Goal: Transaction & Acquisition: Obtain resource

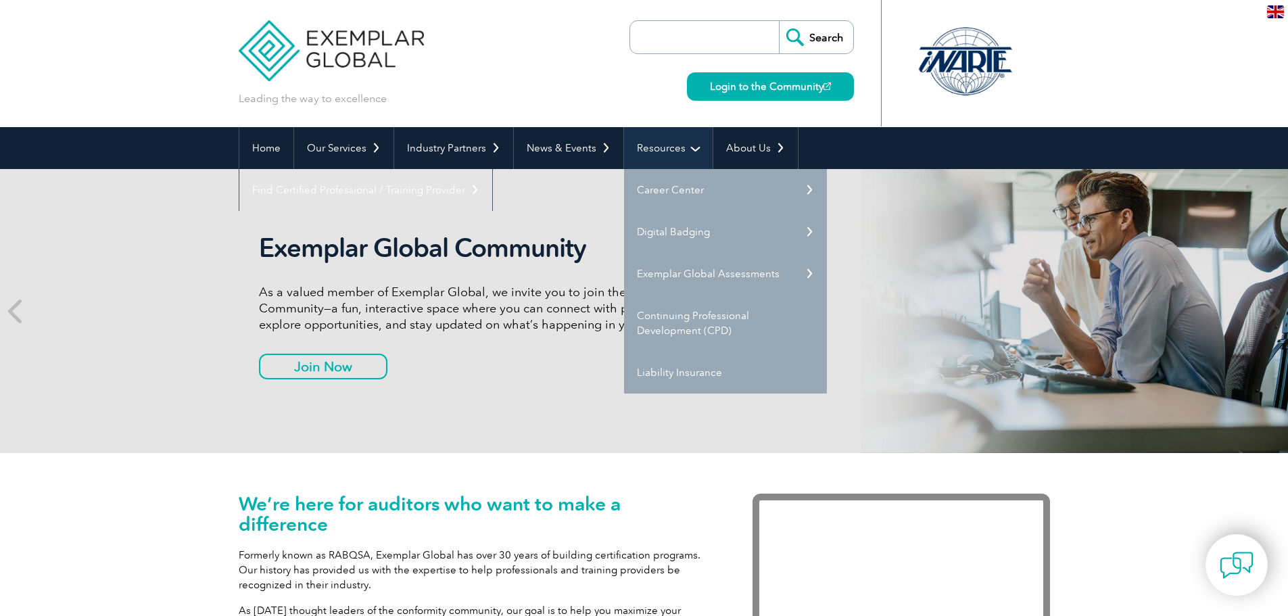
drag, startPoint x: 0, startPoint y: 0, endPoint x: 671, endPoint y: 151, distance: 687.6
click at [671, 151] on link "Resources" at bounding box center [668, 148] width 89 height 42
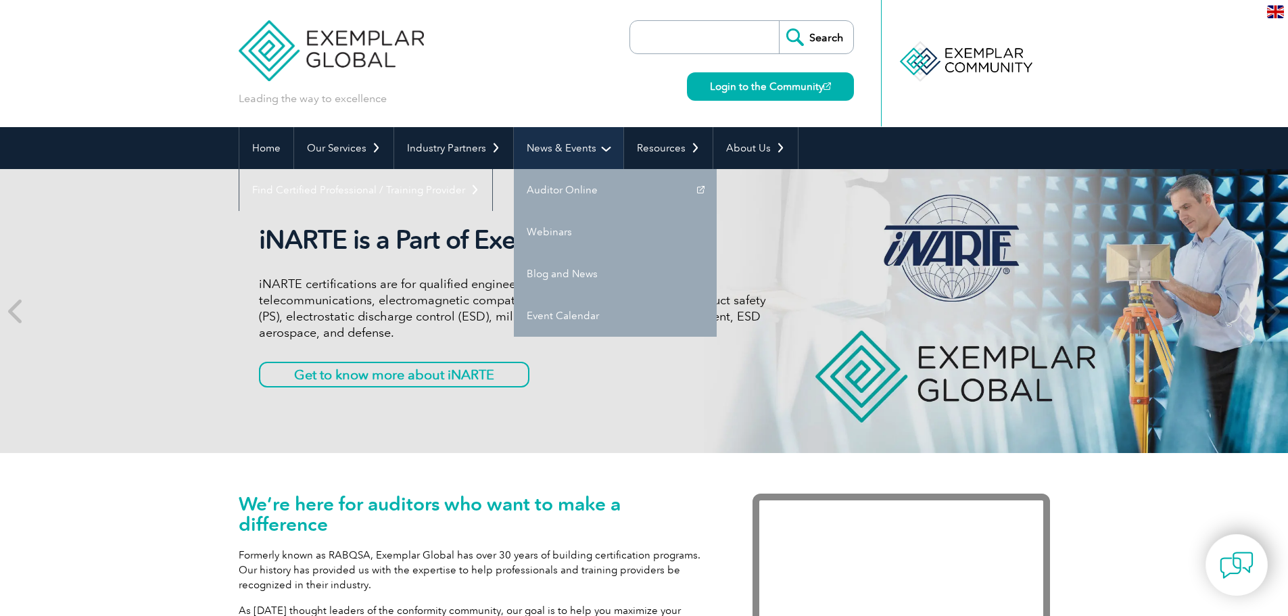
click at [575, 145] on link "News & Events" at bounding box center [569, 148] width 110 height 42
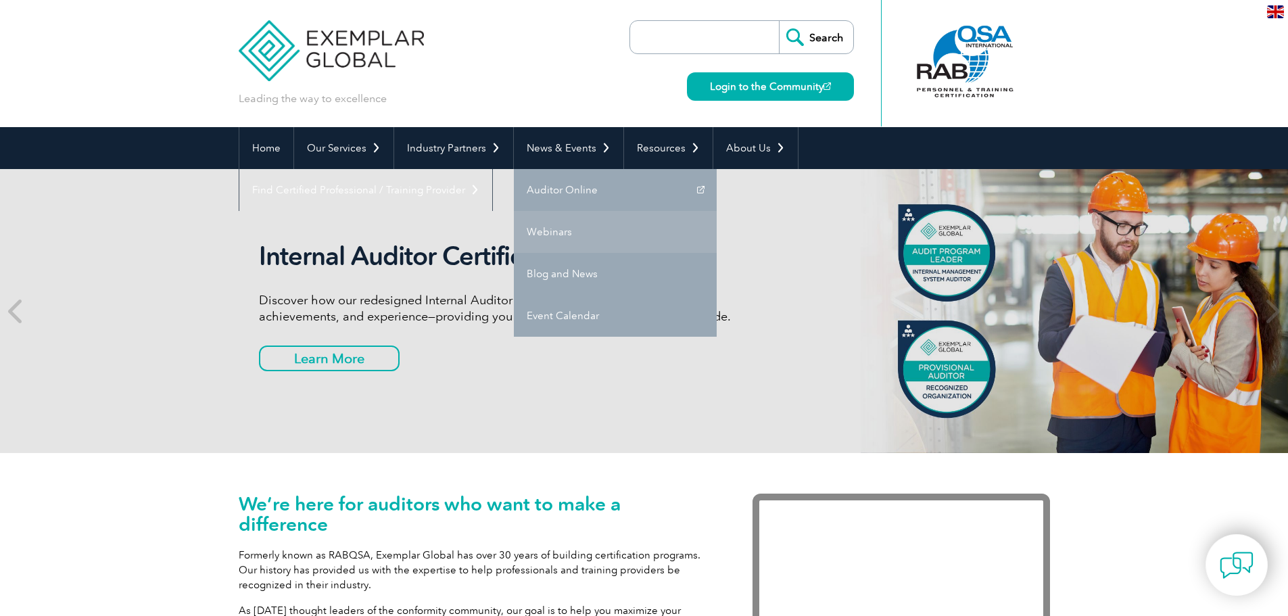
click at [542, 236] on link "Webinars" at bounding box center [615, 232] width 203 height 42
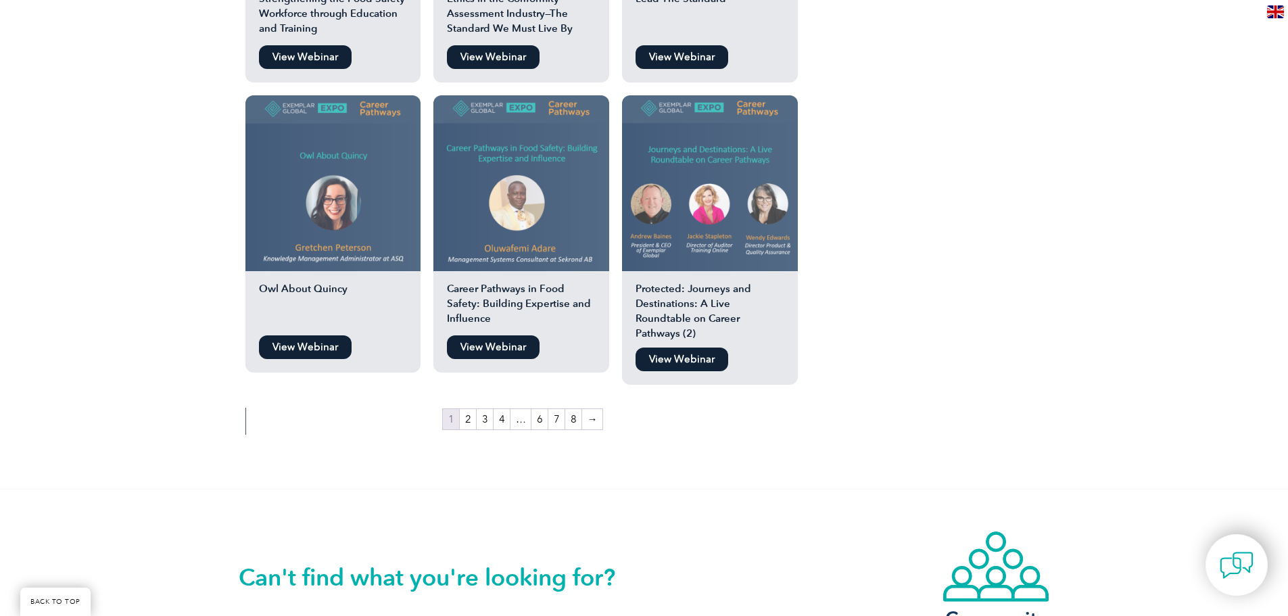
scroll to position [2299, 0]
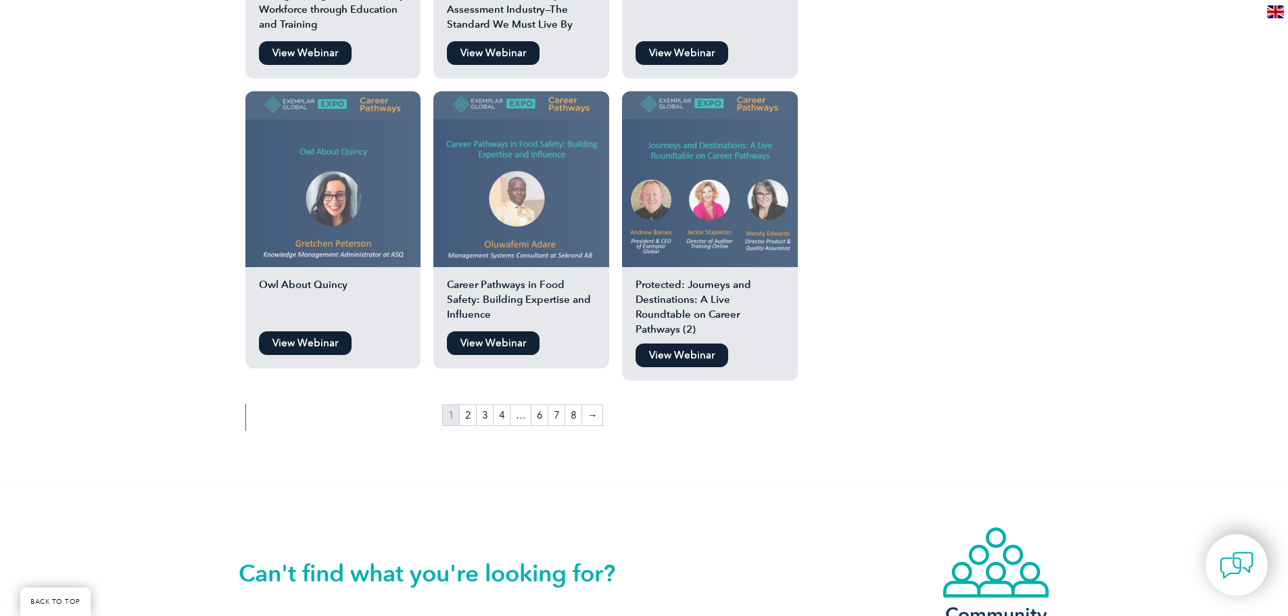
click at [306, 331] on link "View Webinar" at bounding box center [305, 343] width 93 height 24
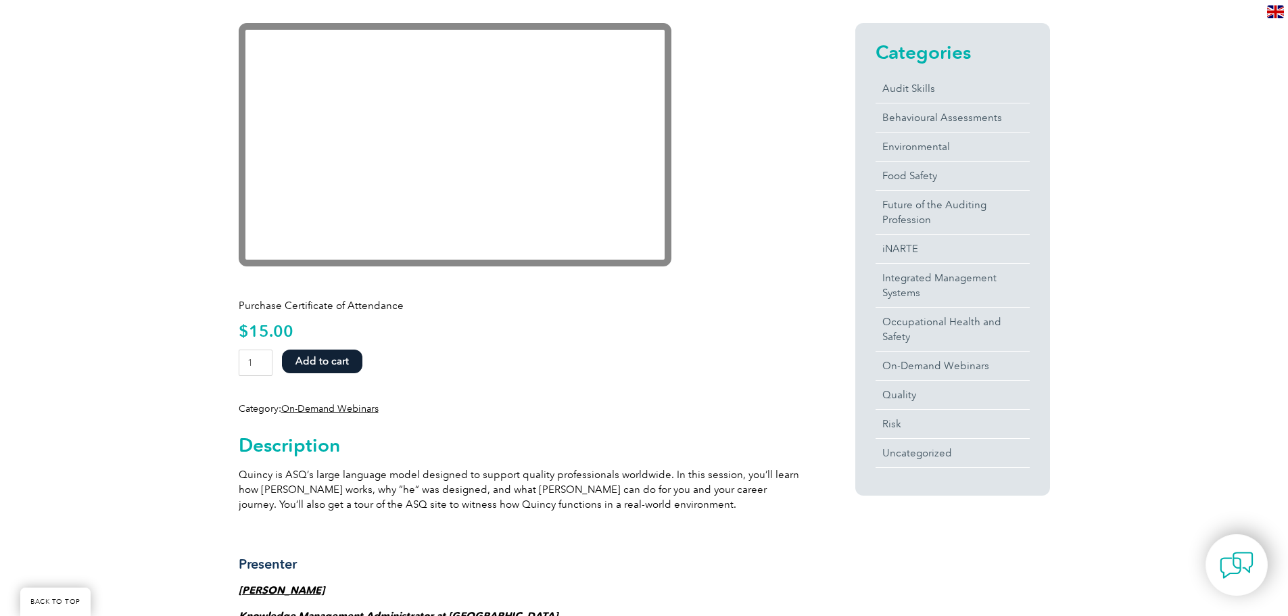
scroll to position [271, 0]
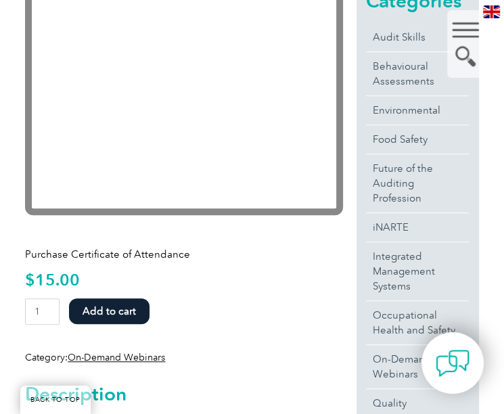
scroll to position [338, 0]
